Goal: Task Accomplishment & Management: Complete application form

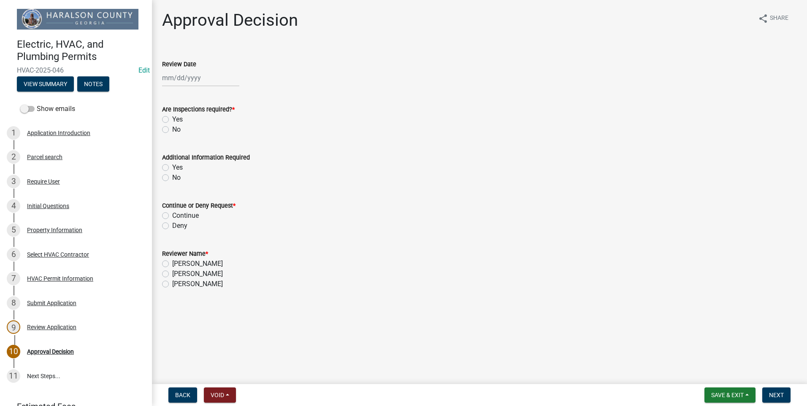
select select "10"
select select "2025"
click at [170, 76] on div "[PERSON_NAME] Feb Mar Apr [PERSON_NAME][DATE] Oct Nov [DATE] 1526 1527 1528 152…" at bounding box center [200, 77] width 77 height 17
click at [187, 147] on div "14" at bounding box center [184, 150] width 14 height 14
type input "[DATE]"
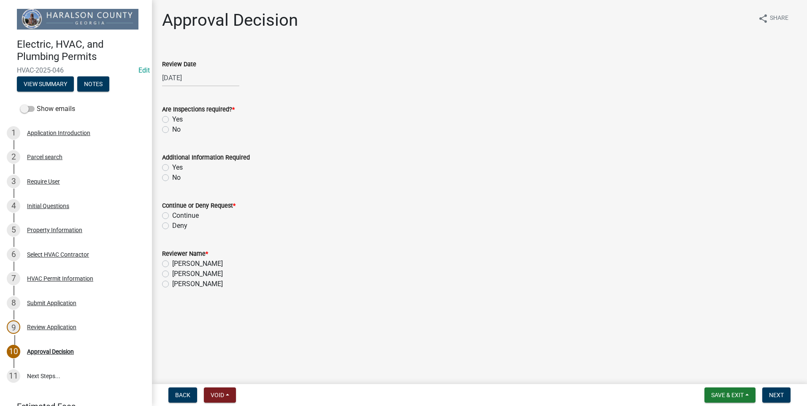
click at [172, 117] on label "Yes" at bounding box center [177, 119] width 11 height 10
click at [172, 117] on input "Yes" at bounding box center [174, 116] width 5 height 5
radio input "true"
click at [172, 177] on label "No" at bounding box center [176, 178] width 8 height 10
click at [172, 177] on input "No" at bounding box center [174, 175] width 5 height 5
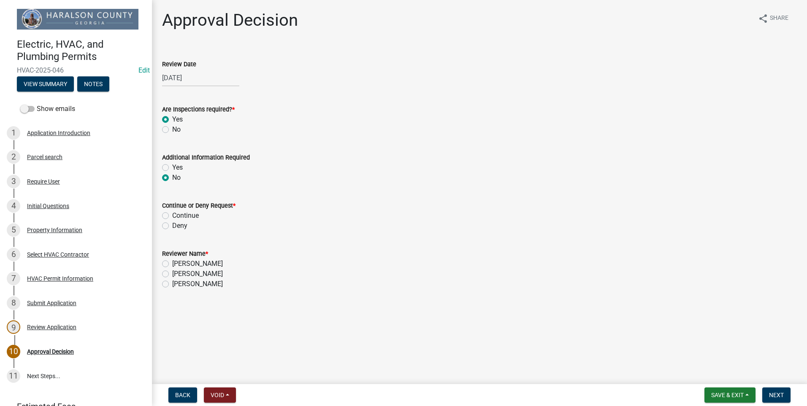
radio input "true"
click at [172, 214] on label "Continue" at bounding box center [185, 216] width 27 height 10
click at [172, 214] on input "Continue" at bounding box center [174, 213] width 5 height 5
radio input "true"
click at [172, 263] on label "[PERSON_NAME]" at bounding box center [197, 264] width 51 height 10
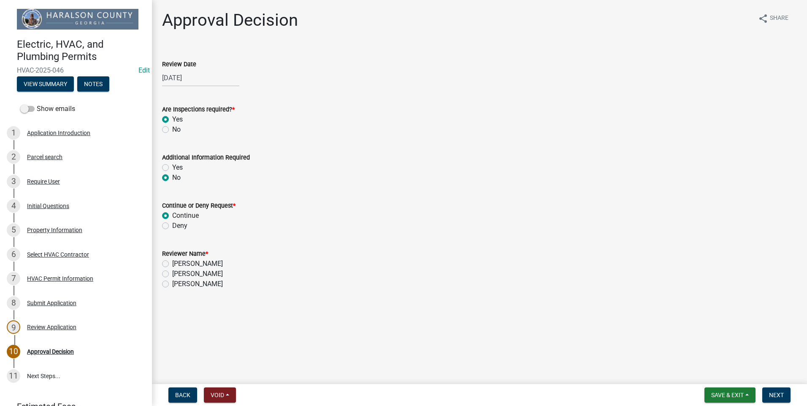
click at [172, 263] on input "[PERSON_NAME]" at bounding box center [174, 261] width 5 height 5
radio input "true"
click at [767, 390] on button "Next" at bounding box center [776, 394] width 28 height 15
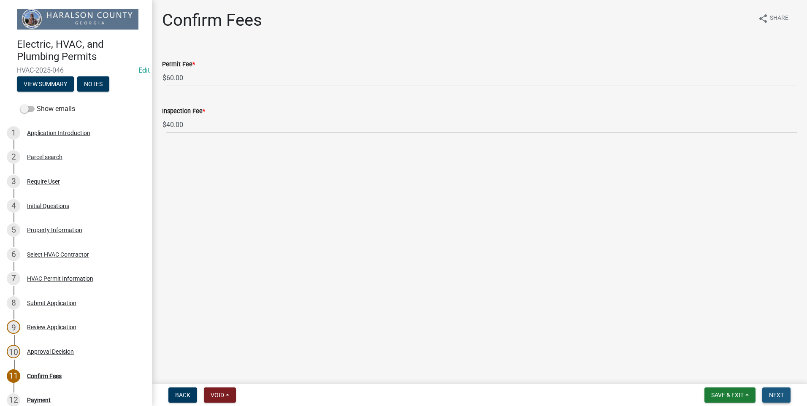
click at [784, 397] on button "Next" at bounding box center [776, 394] width 28 height 15
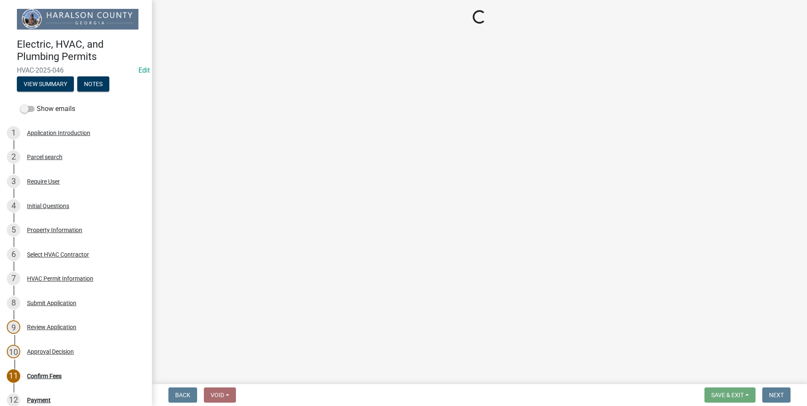
select select "3: 3"
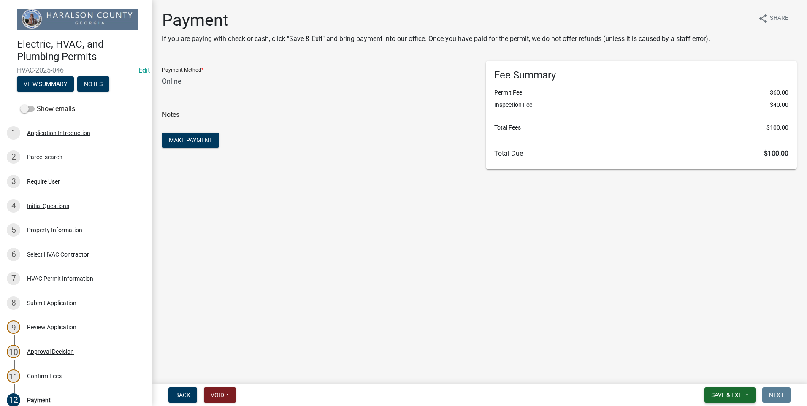
click at [717, 397] on span "Save & Exit" at bounding box center [727, 395] width 32 height 7
click at [720, 394] on span "Save & Exit" at bounding box center [727, 395] width 32 height 7
click at [719, 372] on button "Save & Exit" at bounding box center [722, 373] width 68 height 20
